Goal: Transaction & Acquisition: Purchase product/service

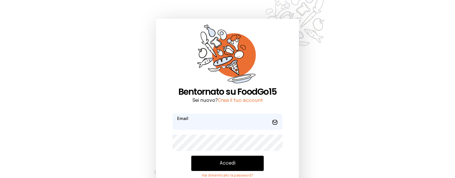
type input "**********"
click at [222, 162] on button "Accedi" at bounding box center [227, 163] width 72 height 15
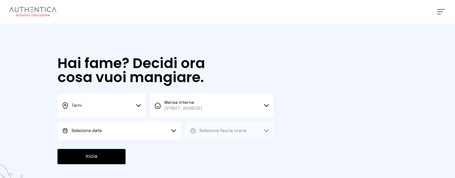
click at [139, 106] on icon at bounding box center [138, 105] width 4 height 2
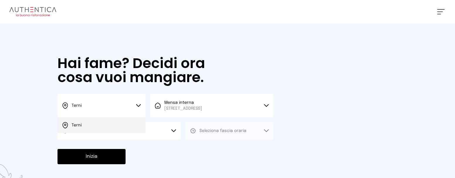
click at [123, 125] on li "Terni" at bounding box center [101, 125] width 88 height 16
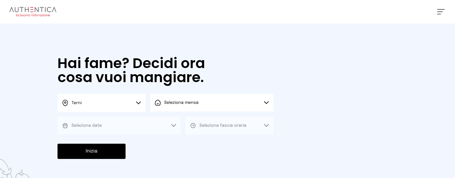
click at [195, 105] on span "Seleziona mensa" at bounding box center [181, 103] width 34 height 6
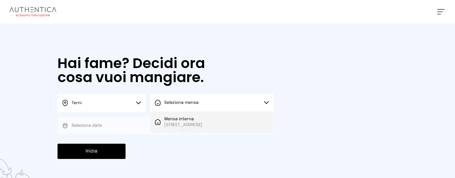
click at [196, 122] on span "[STREET_ADDRESS]" at bounding box center [183, 125] width 38 height 6
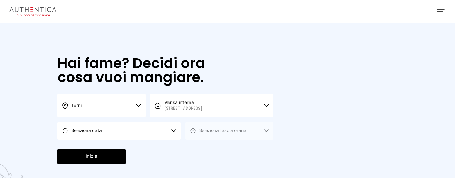
click at [128, 128] on button "Seleziona data" at bounding box center [118, 131] width 123 height 18
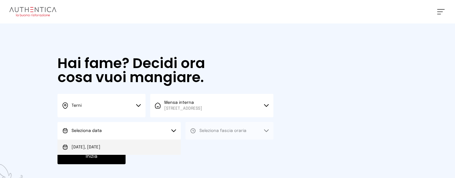
click at [119, 145] on li "[DATE], [DATE]" at bounding box center [118, 146] width 123 height 15
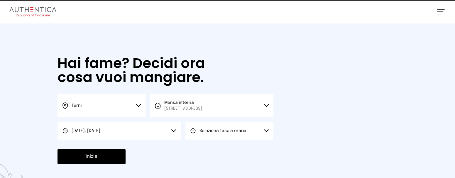
click at [212, 128] on span "Seleziona fascia oraria" at bounding box center [222, 131] width 47 height 6
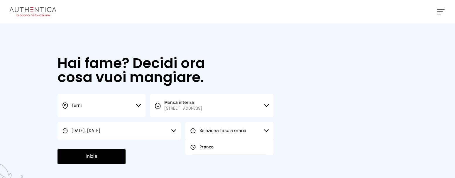
drag, startPoint x: 215, startPoint y: 147, endPoint x: 143, endPoint y: 152, distance: 72.3
click at [215, 147] on li "Pranzo" at bounding box center [229, 146] width 88 height 15
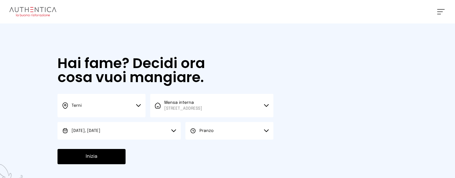
click at [110, 157] on button "Inizia" at bounding box center [91, 156] width 68 height 15
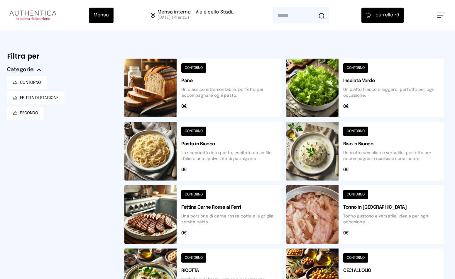
scroll to position [117, 0]
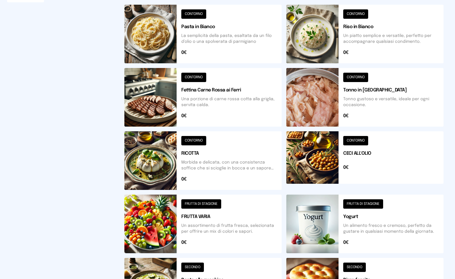
click at [332, 154] on button at bounding box center [364, 160] width 157 height 59
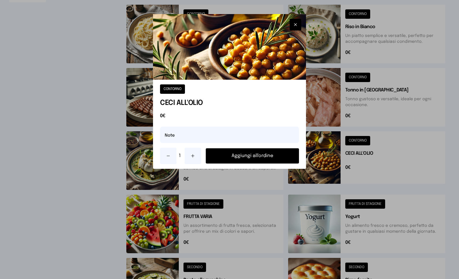
click at [277, 156] on button "Aggiungi all'ordine" at bounding box center [252, 155] width 93 height 15
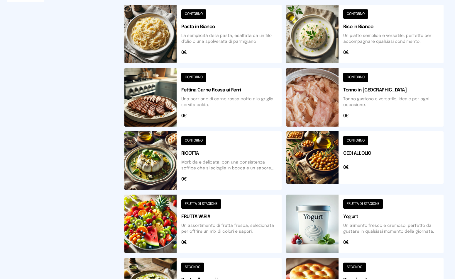
click at [133, 176] on button at bounding box center [202, 160] width 157 height 59
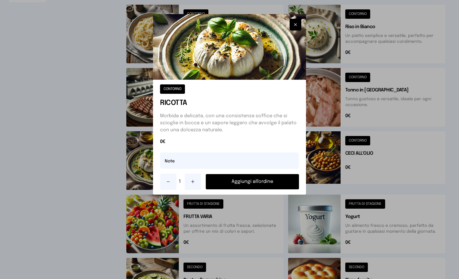
click at [233, 182] on button "Aggiungi all'ordine" at bounding box center [252, 181] width 93 height 15
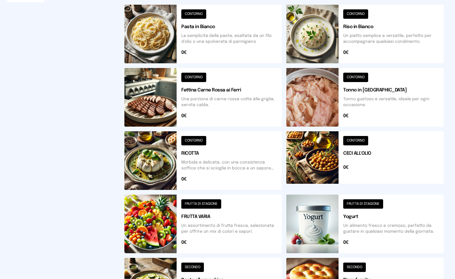
click at [165, 108] on button at bounding box center [202, 97] width 157 height 59
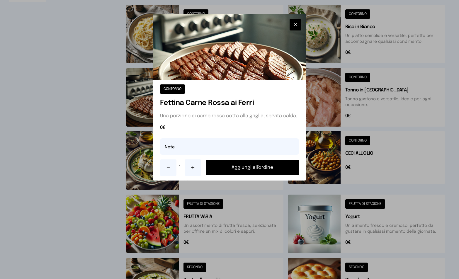
click at [246, 167] on button "Aggiungi all'ordine" at bounding box center [252, 167] width 93 height 15
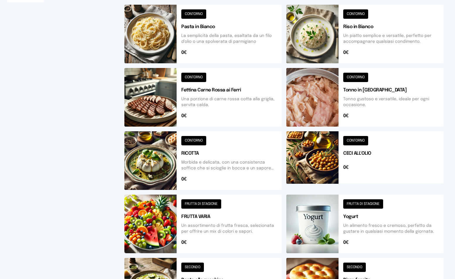
scroll to position [29, 0]
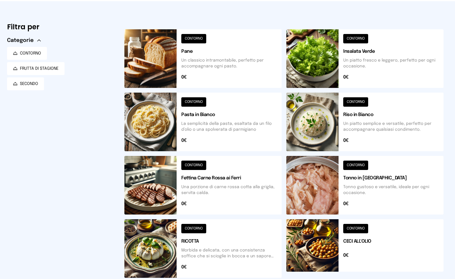
click at [312, 62] on button at bounding box center [364, 58] width 157 height 59
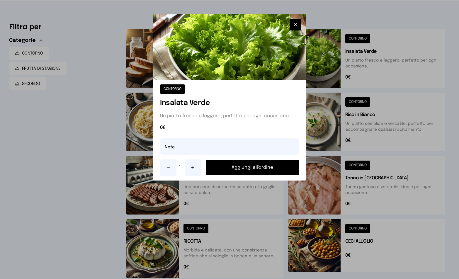
click at [268, 168] on button "Aggiungi all'ordine" at bounding box center [252, 167] width 93 height 15
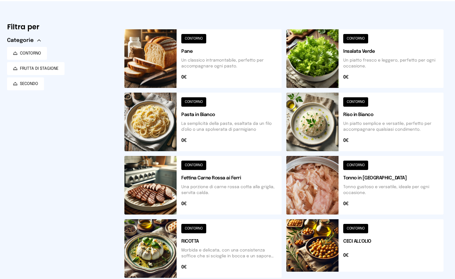
click at [321, 137] on button at bounding box center [364, 122] width 157 height 59
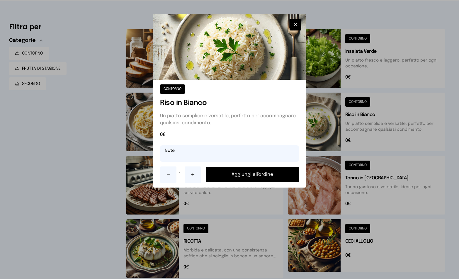
click at [207, 159] on input "text" at bounding box center [229, 153] width 139 height 16
type input "**********"
click at [251, 175] on button "Aggiungi all'ordine" at bounding box center [252, 174] width 93 height 15
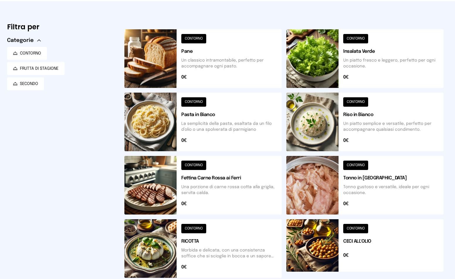
scroll to position [0, 0]
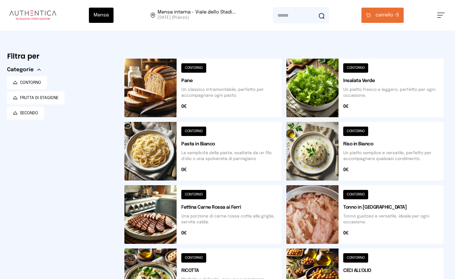
click at [401, 16] on button "carrello • 5" at bounding box center [382, 15] width 42 height 15
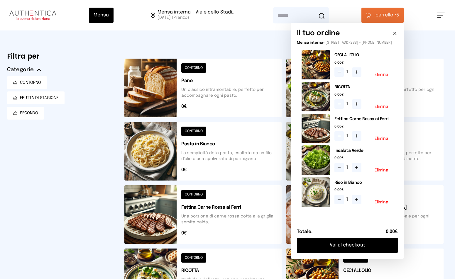
click at [381, 141] on button "Elimina" at bounding box center [381, 139] width 14 height 4
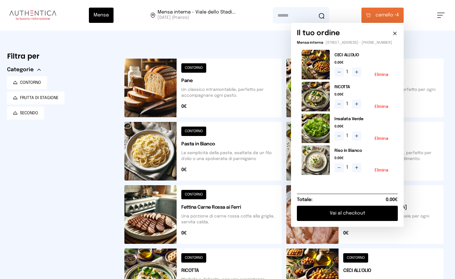
click at [164, 215] on button at bounding box center [202, 214] width 157 height 59
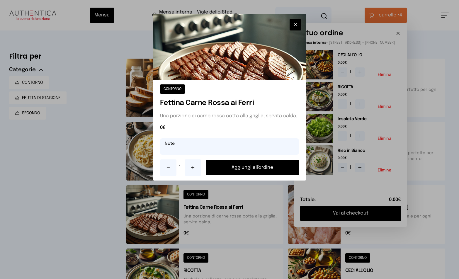
click at [205, 148] on input "text" at bounding box center [229, 146] width 139 height 16
type input "******"
click at [239, 169] on button "Aggiungi all'ordine" at bounding box center [252, 167] width 93 height 15
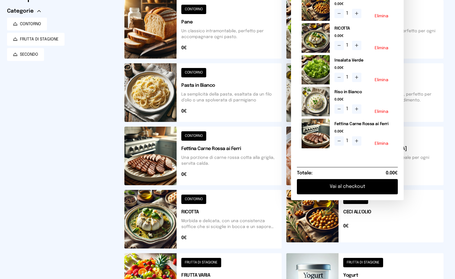
scroll to position [147, 0]
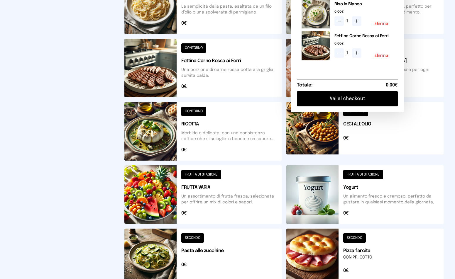
click at [202, 175] on button at bounding box center [202, 194] width 157 height 59
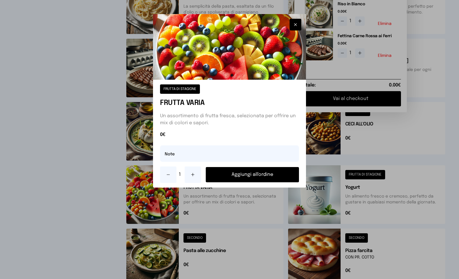
click at [262, 178] on button "Aggiungi all'ordine" at bounding box center [252, 174] width 93 height 15
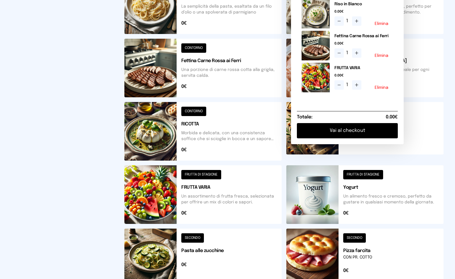
click at [370, 130] on button "Vai al checkout" at bounding box center [347, 130] width 101 height 15
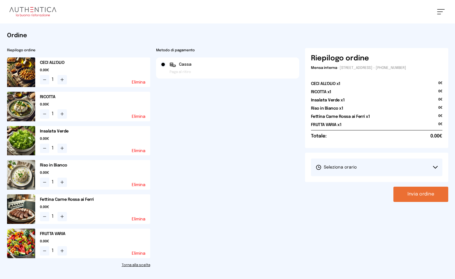
drag, startPoint x: 435, startPoint y: 168, endPoint x: 384, endPoint y: 180, distance: 52.2
click at [434, 168] on icon at bounding box center [435, 167] width 4 height 2
click at [340, 184] on span "1° Turno (13:00 - 15:00)" at bounding box center [337, 184] width 44 height 6
click at [432, 196] on button "Invia ordine" at bounding box center [420, 194] width 55 height 15
